Goal: Check status: Check status

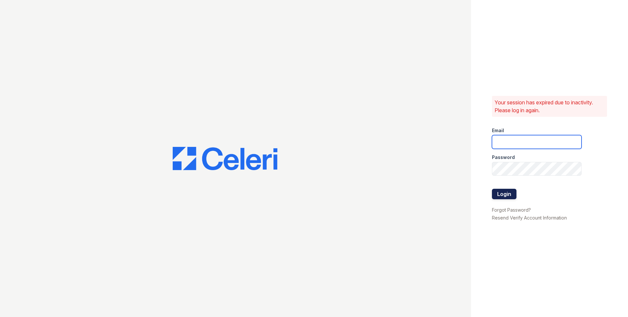
type input "[EMAIL_ADDRESS][DOMAIN_NAME]"
click at [503, 196] on button "Login" at bounding box center [504, 194] width 25 height 10
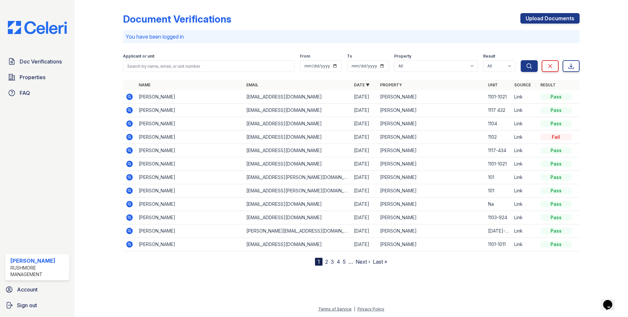
click at [130, 96] on icon at bounding box center [129, 97] width 2 height 2
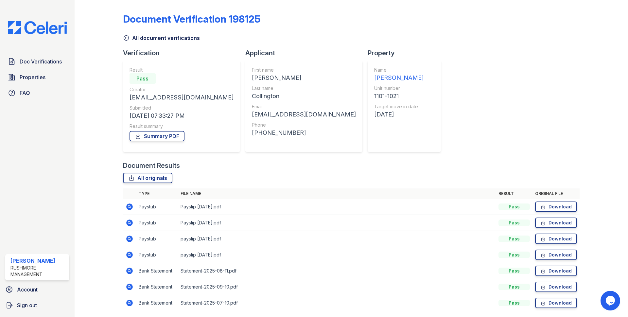
click at [129, 205] on icon at bounding box center [129, 207] width 7 height 7
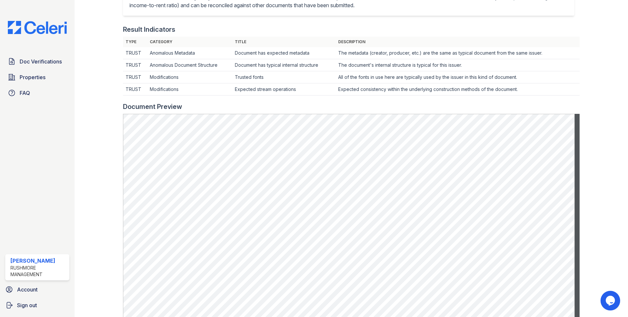
scroll to position [196, 0]
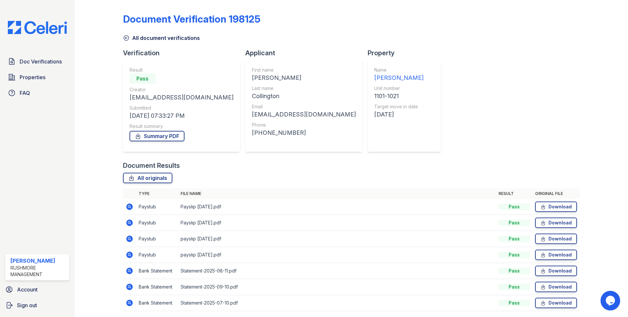
click at [129, 222] on icon at bounding box center [129, 223] width 2 height 2
